Goal: Find specific page/section

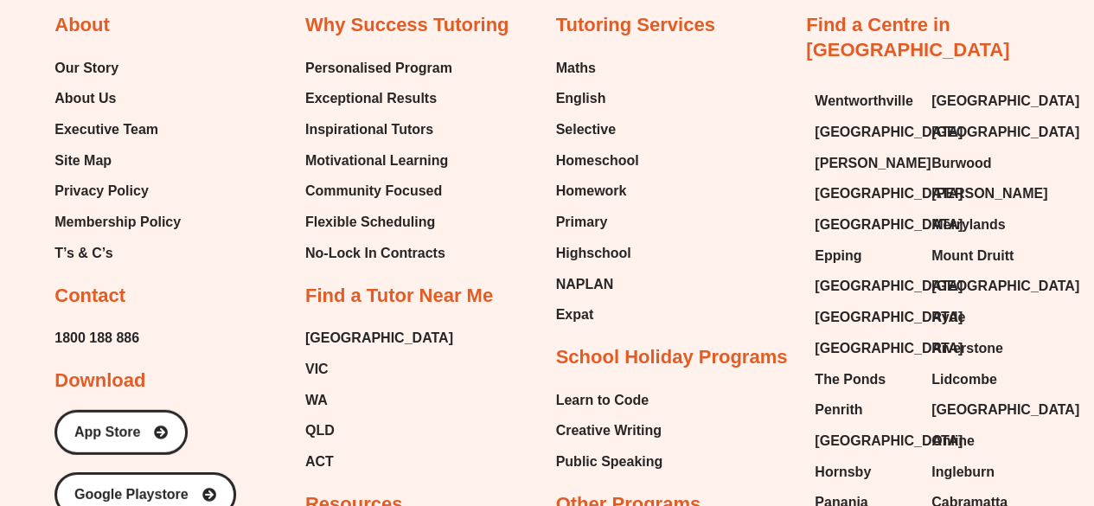
scroll to position [8800, 0]
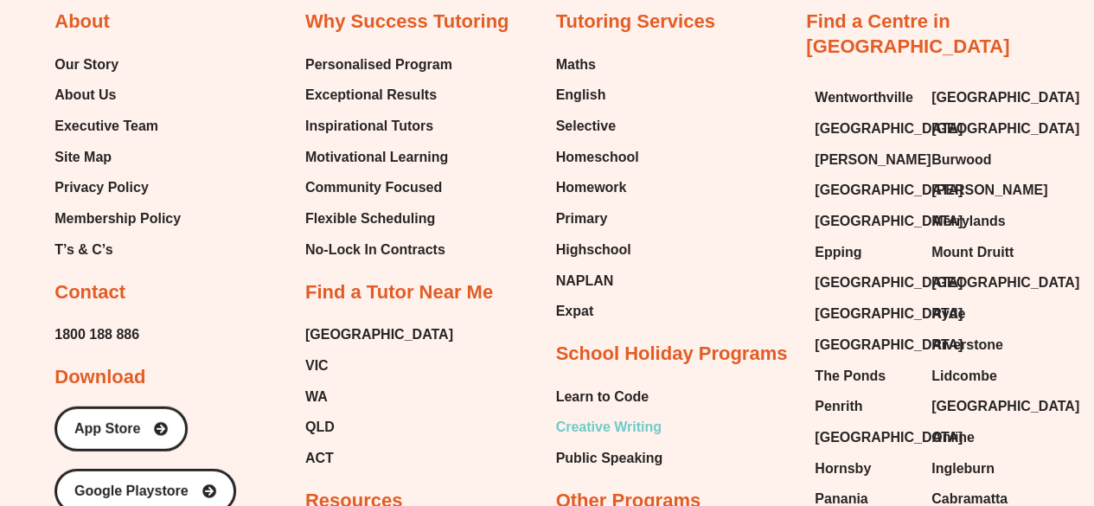
click at [621, 414] on span "Creative Writing" at bounding box center [609, 427] width 106 height 26
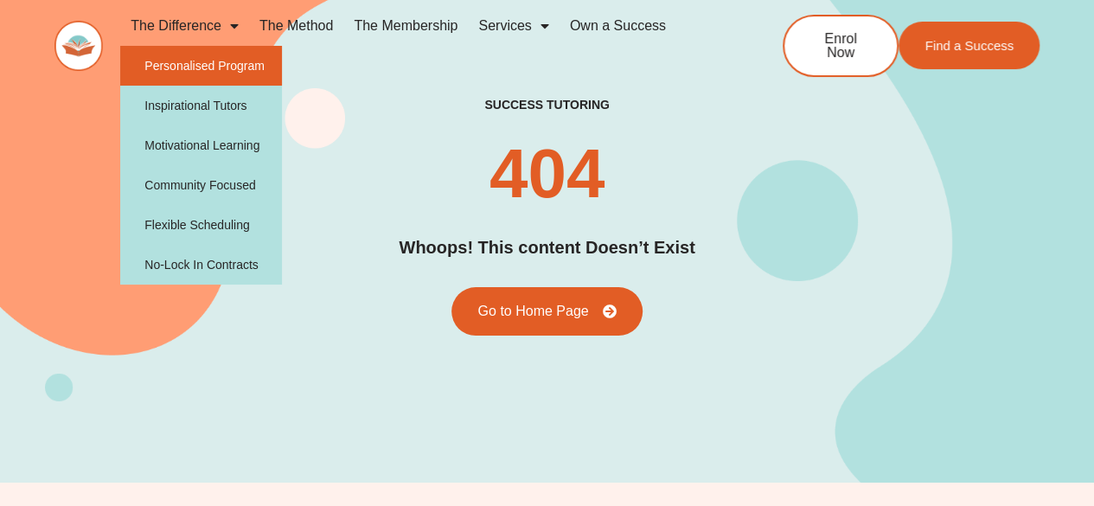
click at [235, 55] on link "Personalised Program" at bounding box center [201, 66] width 162 height 40
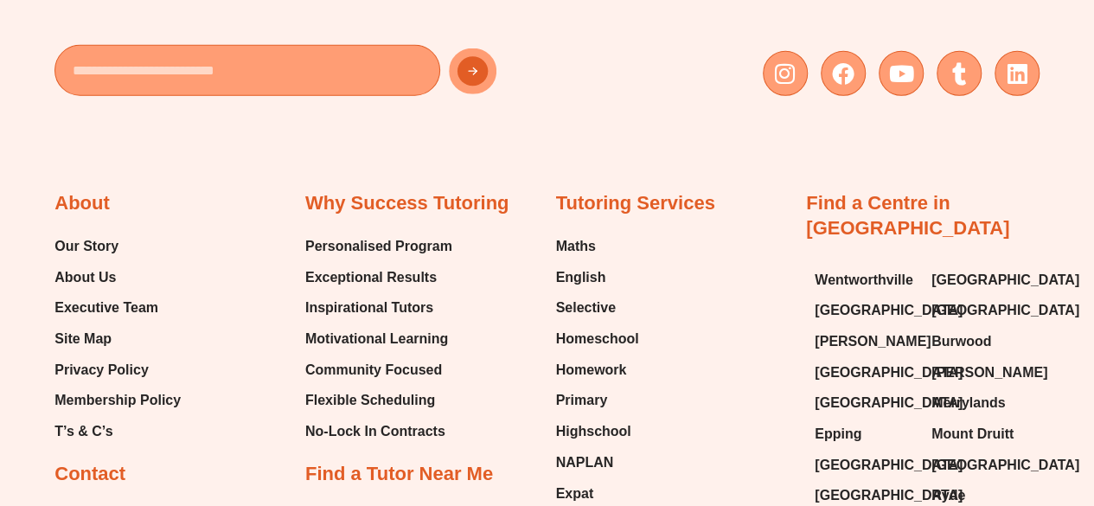
scroll to position [2365, 0]
